Goal: Task Accomplishment & Management: Use online tool/utility

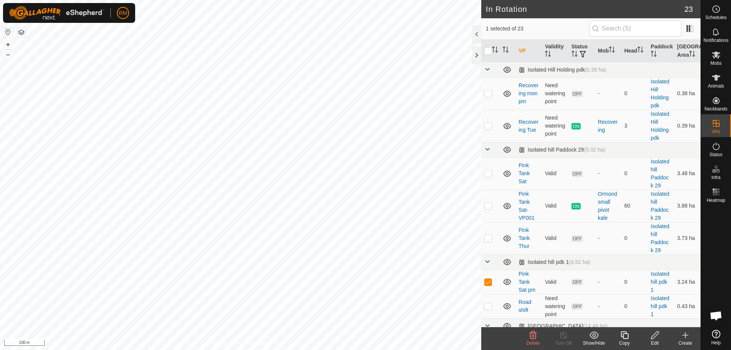
click at [624, 335] on icon at bounding box center [625, 335] width 10 height 9
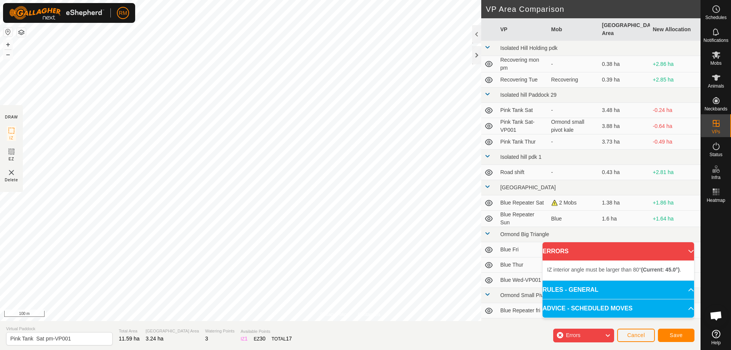
click at [385, 330] on div "Privacy Policy Contact Us NB35017 0801035017 Ormond small pivot kale Pink Tank …" at bounding box center [350, 175] width 701 height 350
click at [485, 194] on div "Privacy Policy Contact Us NB35017 0801035017 Ormond small pivot kale Pink Tank …" at bounding box center [350, 175] width 701 height 350
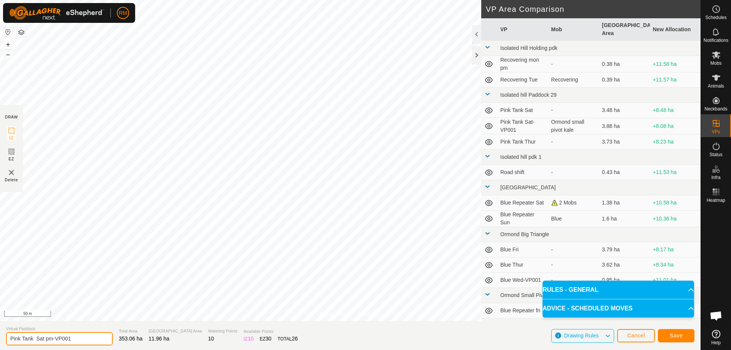
click at [77, 338] on input "Pink Tank Sat pm-VP001" at bounding box center [59, 338] width 107 height 13
type input "Pink Tank Sun Shift"
click at [670, 335] on span "Save" at bounding box center [676, 335] width 13 height 6
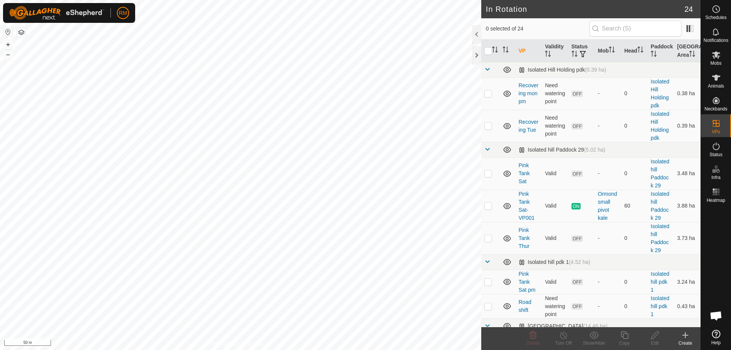
checkbox input "true"
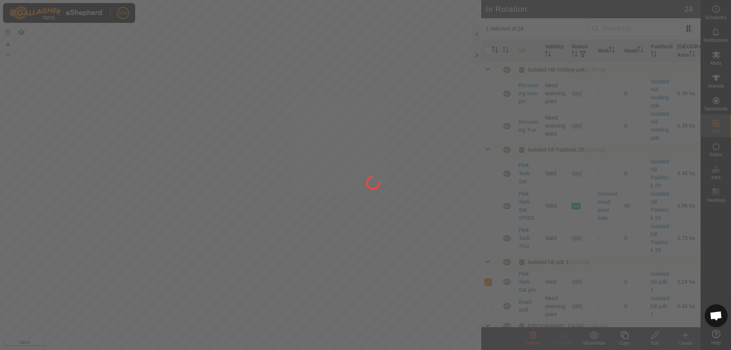
click at [531, 335] on div at bounding box center [365, 175] width 731 height 350
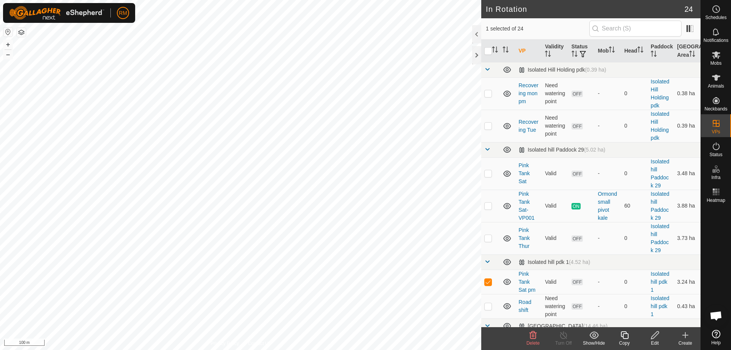
click at [534, 335] on icon at bounding box center [533, 335] width 7 height 8
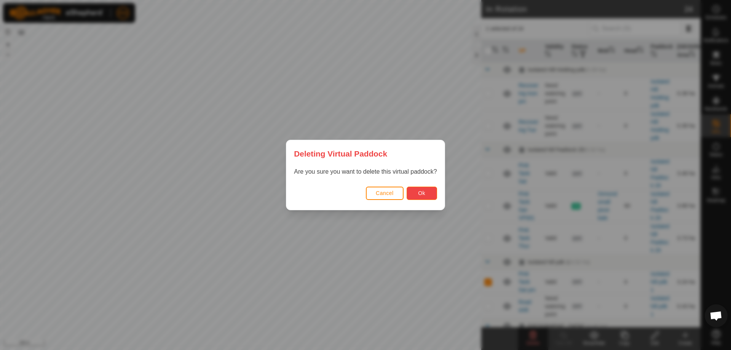
click at [432, 191] on button "Ok" at bounding box center [422, 193] width 30 height 13
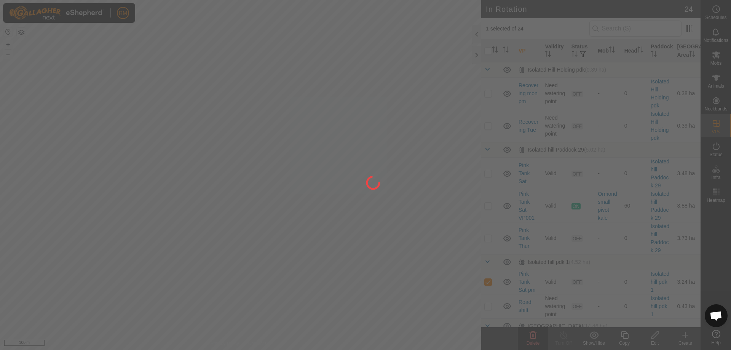
checkbox input "false"
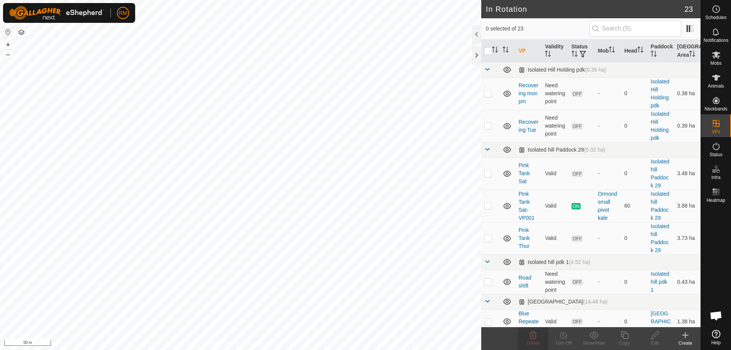
click at [333, 350] on html "RM Schedules Notifications Mobs Animals Neckbands VPs Status Infra Heatmap Help…" at bounding box center [365, 175] width 731 height 350
click at [372, 350] on html "RM Schedules Notifications Mobs Animals Neckbands VPs Status Infra Heatmap Help…" at bounding box center [365, 175] width 731 height 350
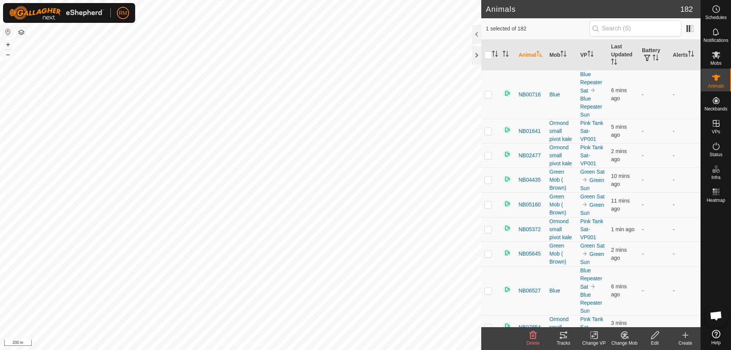
click at [564, 336] on icon at bounding box center [563, 335] width 9 height 9
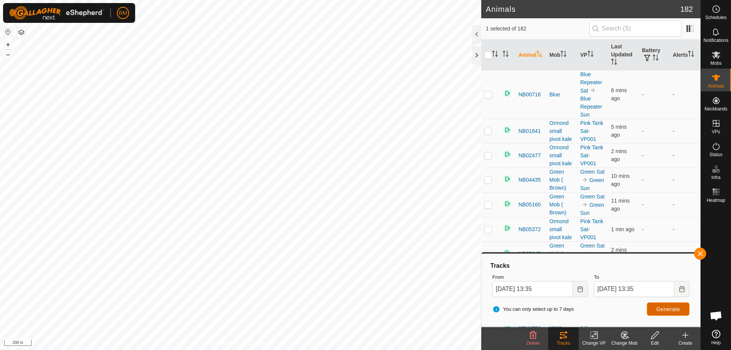
click at [670, 310] on span "Generate" at bounding box center [668, 309] width 24 height 6
click at [669, 310] on span "Generate" at bounding box center [668, 309] width 24 height 6
click at [701, 254] on button "button" at bounding box center [700, 254] width 12 height 12
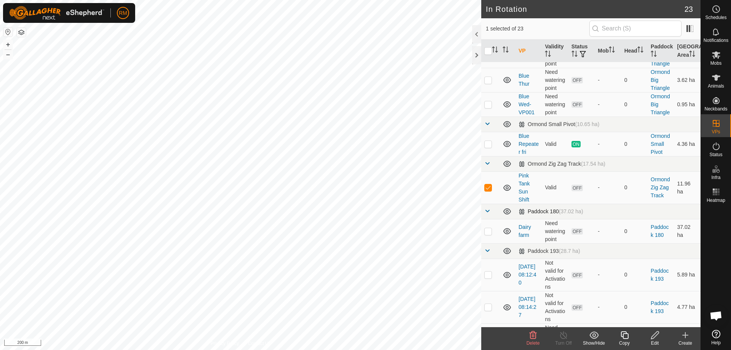
scroll to position [330, 0]
click at [715, 55] on icon at bounding box center [716, 54] width 8 height 7
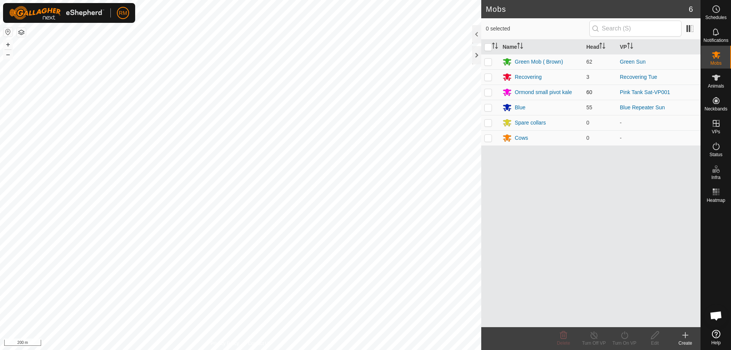
click at [489, 93] on p-checkbox at bounding box center [488, 92] width 8 height 6
checkbox input "true"
click at [626, 337] on icon at bounding box center [625, 335] width 10 height 9
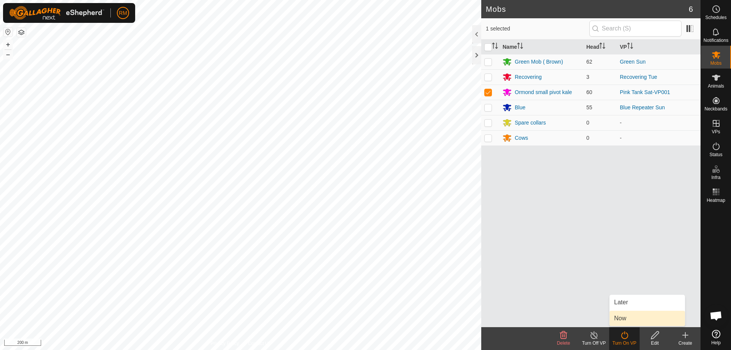
click at [633, 318] on link "Now" at bounding box center [647, 318] width 75 height 15
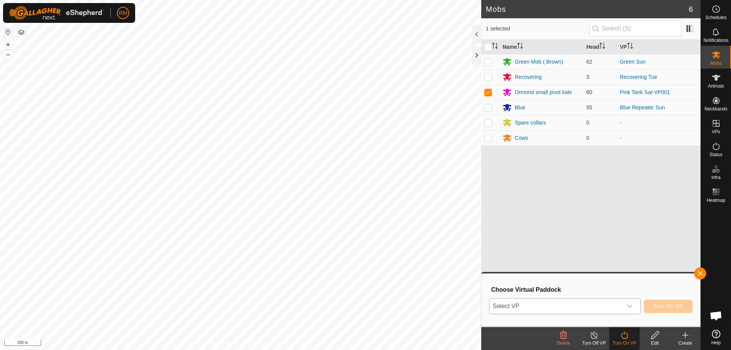
click at [631, 307] on icon "dropdown trigger" at bounding box center [629, 306] width 5 height 3
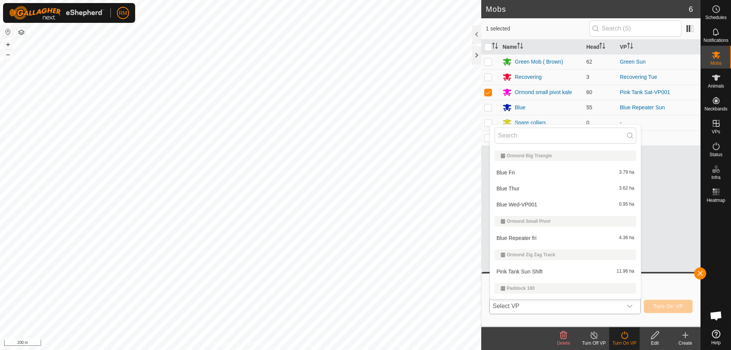
scroll to position [197, 0]
click at [530, 273] on li "Pink Tank Sun Shift 11.96 ha" at bounding box center [565, 271] width 151 height 15
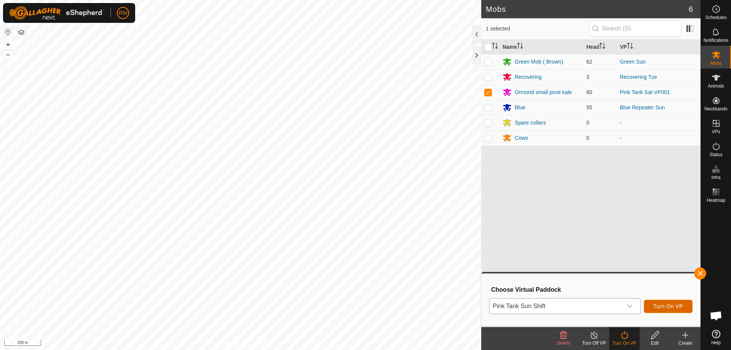
click at [683, 306] on button "Turn On VP" at bounding box center [668, 306] width 49 height 13
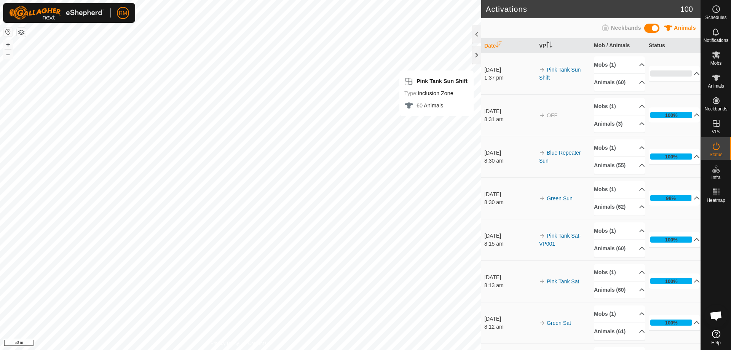
click at [548, 118] on span "OFF" at bounding box center [552, 115] width 11 height 6
click at [601, 106] on p-accordion-header "Mobs (1)" at bounding box center [619, 106] width 51 height 17
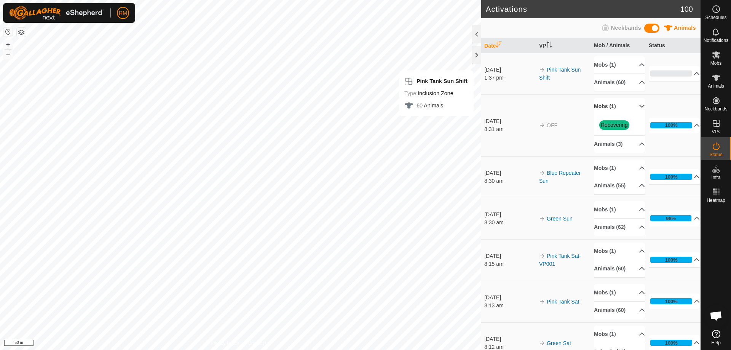
click at [601, 106] on p-accordion-header "Mobs (1)" at bounding box center [619, 106] width 51 height 17
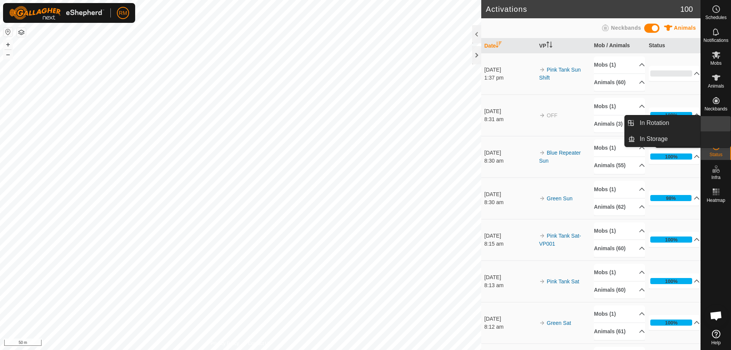
click at [717, 123] on icon at bounding box center [716, 123] width 9 height 9
click at [646, 120] on link "In Rotation" at bounding box center [667, 122] width 65 height 15
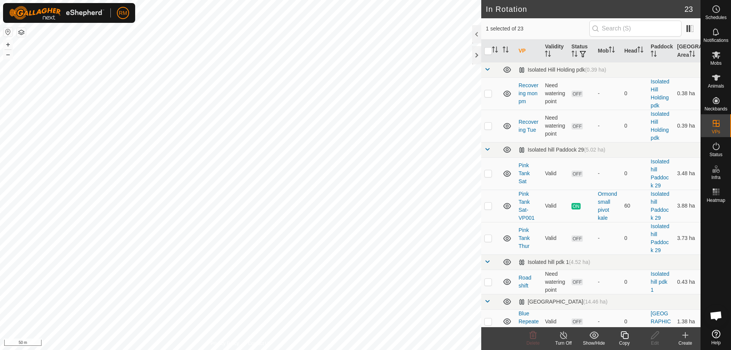
click at [690, 339] on icon at bounding box center [685, 335] width 9 height 9
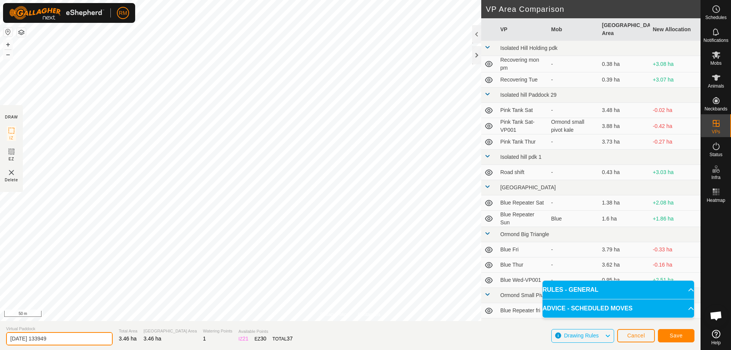
click at [67, 340] on input "[DATE] 133949" at bounding box center [59, 338] width 107 height 13
type input "2"
type input "Pink Sun zig zag"
click at [683, 332] on button "Save" at bounding box center [676, 335] width 37 height 13
